Goal: Transaction & Acquisition: Purchase product/service

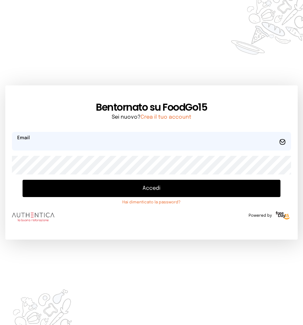
type input "**********"
click at [154, 187] on button "Accedi" at bounding box center [152, 188] width 258 height 17
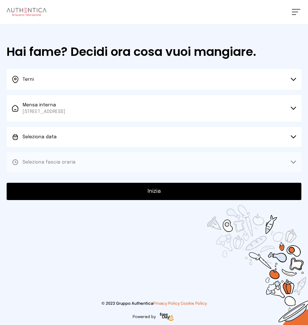
drag, startPoint x: 294, startPoint y: 136, endPoint x: 245, endPoint y: 125, distance: 50.0
click at [293, 135] on button "Seleziona data" at bounding box center [154, 137] width 295 height 20
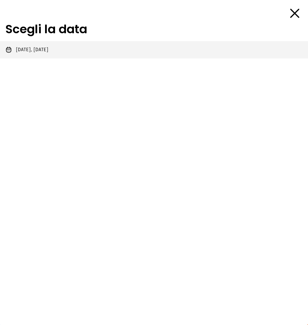
click at [34, 49] on span "[DATE], [DATE]" at bounding box center [32, 49] width 33 height 7
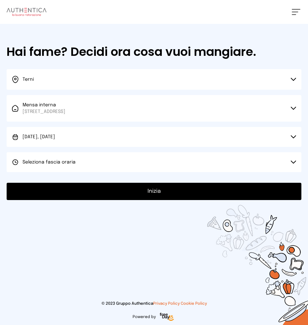
click at [293, 163] on icon at bounding box center [293, 161] width 5 height 3
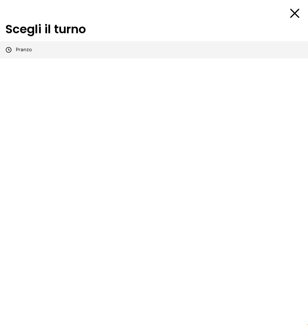
click at [27, 50] on span "Pranzo" at bounding box center [24, 49] width 16 height 7
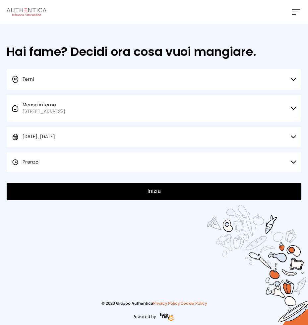
click at [150, 191] on button "Inizia" at bounding box center [154, 191] width 295 height 17
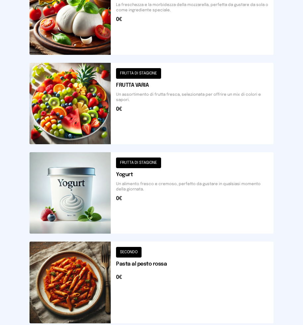
scroll to position [532, 0]
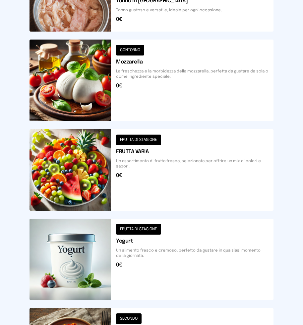
click at [149, 81] on button at bounding box center [152, 80] width 244 height 81
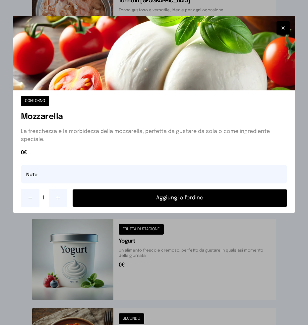
click at [174, 198] on button "Aggiungi all'ordine" at bounding box center [180, 197] width 215 height 17
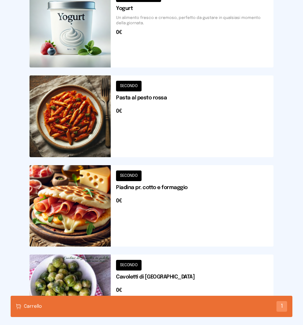
scroll to position [798, 0]
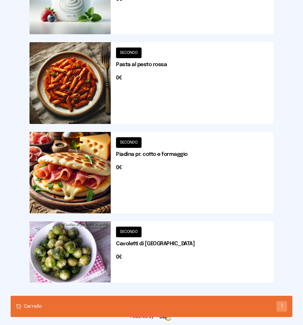
click at [169, 166] on button at bounding box center [152, 172] width 244 height 81
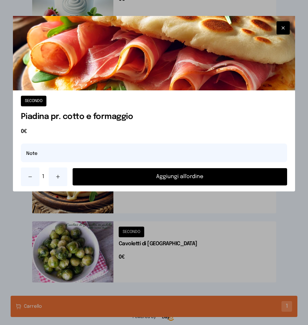
click at [181, 176] on button "Aggiungi all'ordine" at bounding box center [180, 176] width 215 height 17
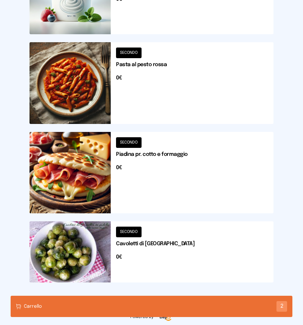
click at [133, 251] on button at bounding box center [152, 251] width 244 height 61
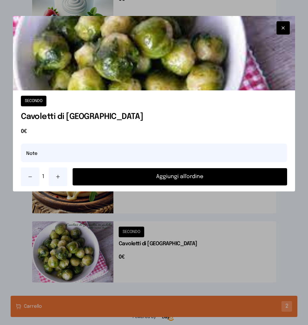
click at [165, 175] on button "Aggiungi all'ordine" at bounding box center [180, 176] width 215 height 17
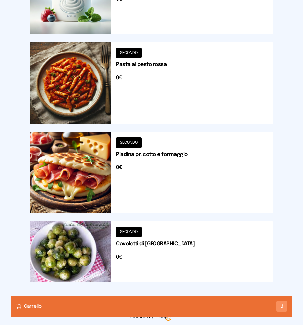
click at [116, 307] on div "Carrello 3" at bounding box center [152, 306] width 282 height 21
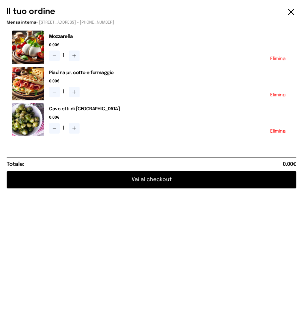
click at [137, 177] on button "Vai al checkout" at bounding box center [152, 179] width 290 height 17
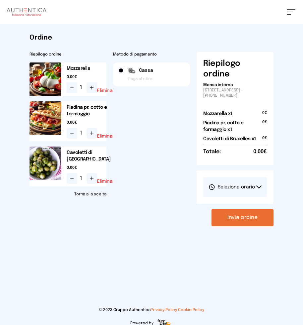
click at [258, 184] on button "Seleziona orario" at bounding box center [236, 187] width 64 height 20
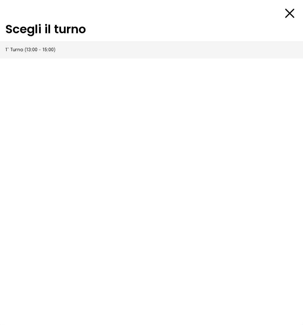
click at [38, 50] on span "1° Turno (13:00 - 15:00)" at bounding box center [30, 49] width 50 height 7
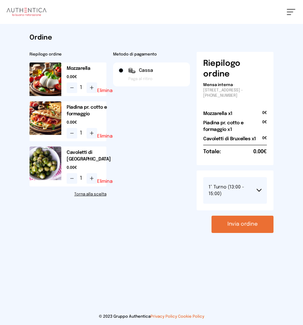
click at [238, 223] on button "Invia ordine" at bounding box center [243, 224] width 62 height 17
